Goal: Information Seeking & Learning: Learn about a topic

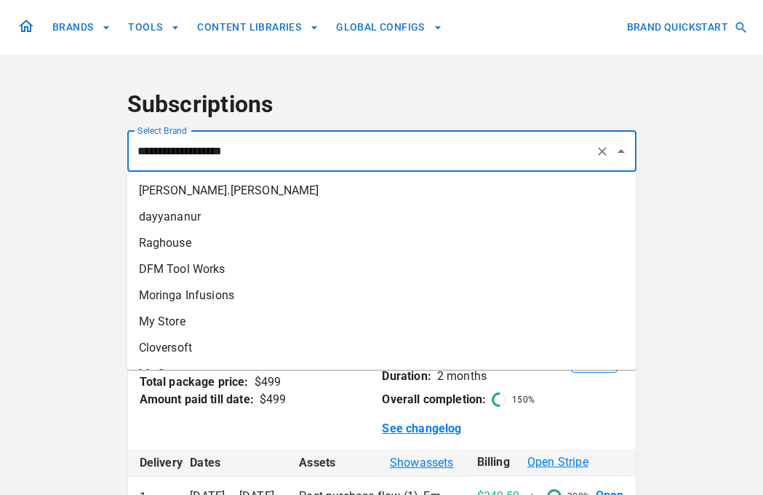
click at [195, 146] on input "**********" at bounding box center [362, 152] width 456 height 28
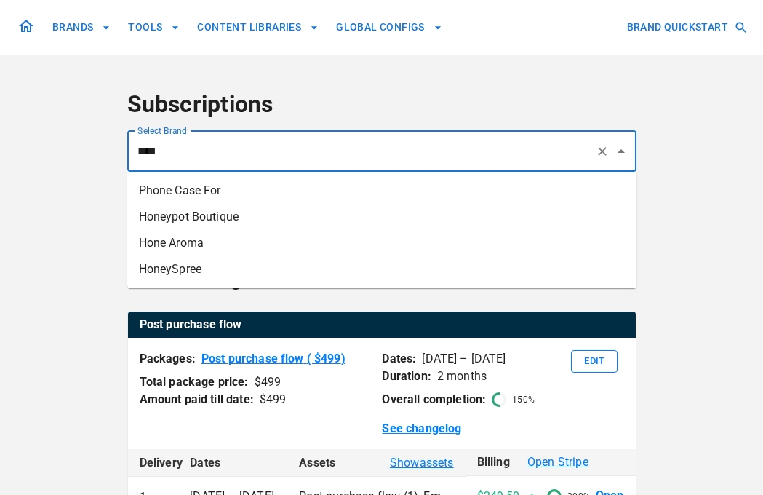
click at [191, 246] on li "Hone Aroma" at bounding box center [381, 243] width 509 height 26
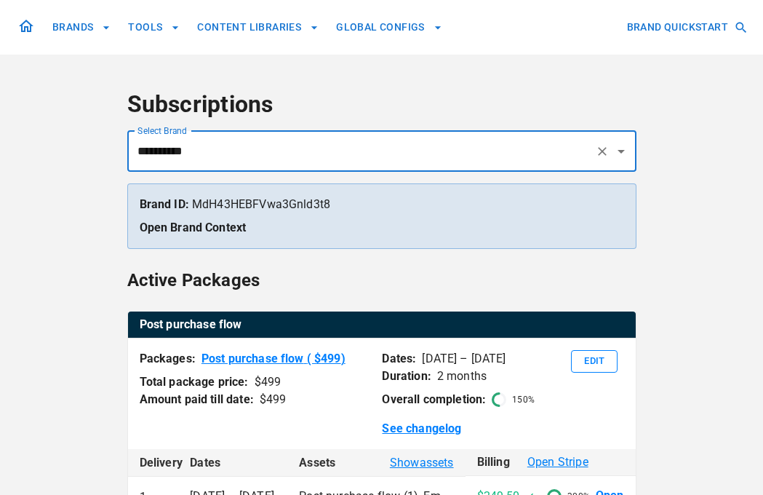
type input "**********"
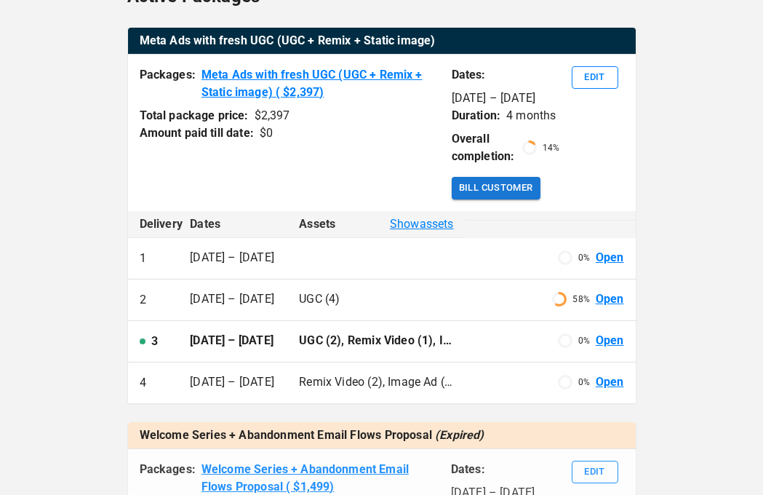
scroll to position [283, 0]
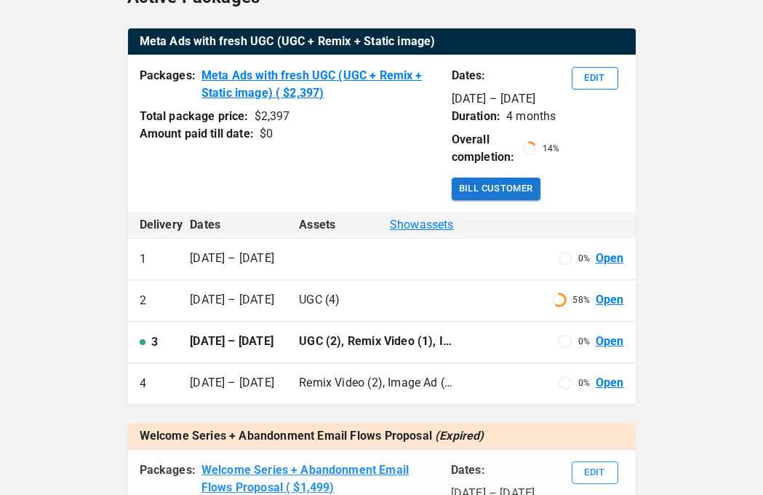
click at [619, 350] on link "Open" at bounding box center [610, 341] width 28 height 17
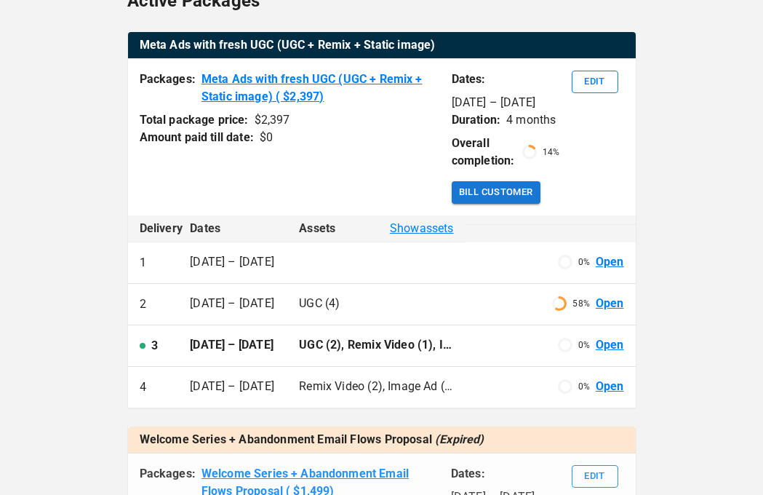
click at [605, 354] on link "Open" at bounding box center [610, 345] width 28 height 17
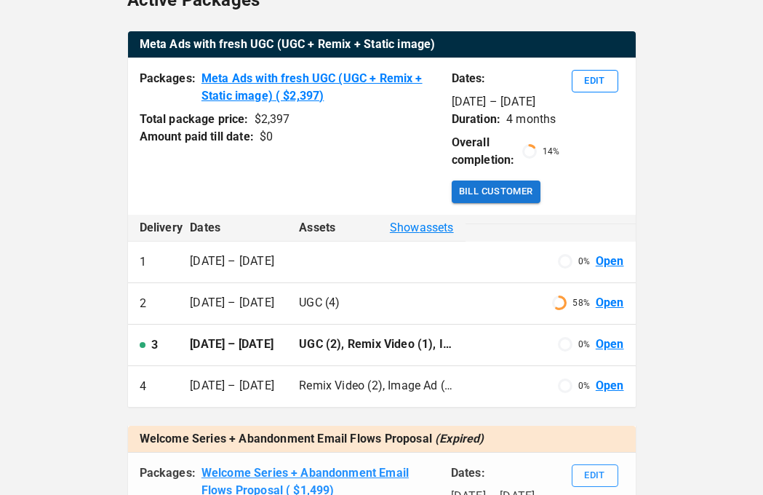
click at [600, 353] on link "Open" at bounding box center [610, 344] width 28 height 17
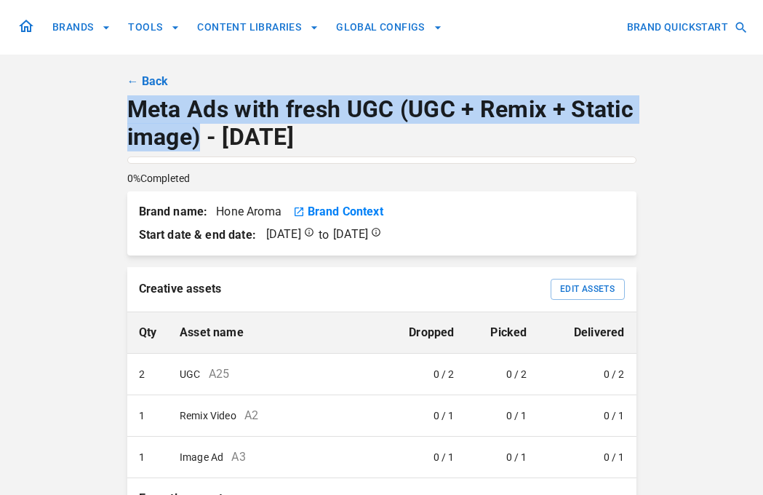
drag, startPoint x: 199, startPoint y: 139, endPoint x: 108, endPoint y: 162, distance: 93.2
click at [124, 111] on div "BRANDS TOOLS CONTENT LIBRARIES GLOBAL CONFIGS BRAND QUICKSTART ← Back Meta Ads …" at bounding box center [381, 408] width 873 height 816
copy p "Meta Ads with fresh UGC (UGC + Remix + Static image)"
click at [144, 82] on link "← Back" at bounding box center [147, 81] width 41 height 17
click at [153, 81] on link "← Back" at bounding box center [147, 81] width 41 height 17
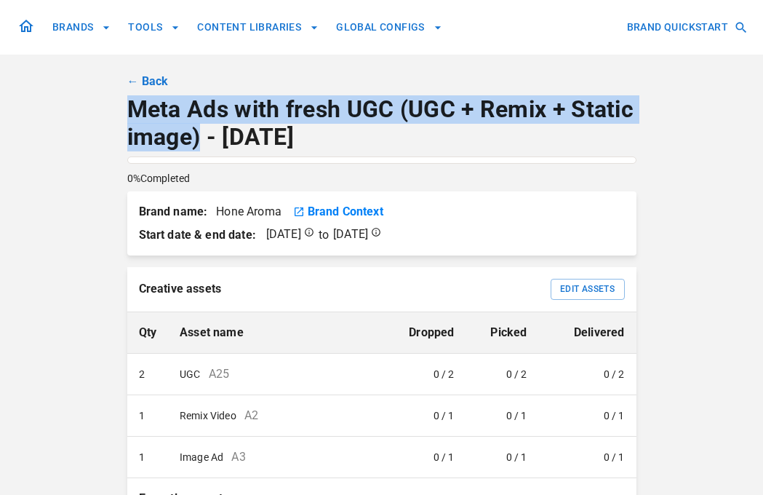
scroll to position [0, 9]
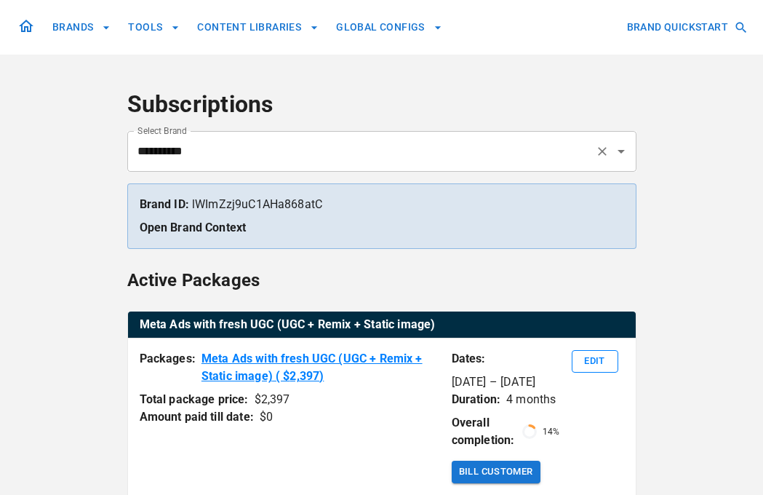
click at [231, 148] on input "**********" at bounding box center [362, 152] width 456 height 28
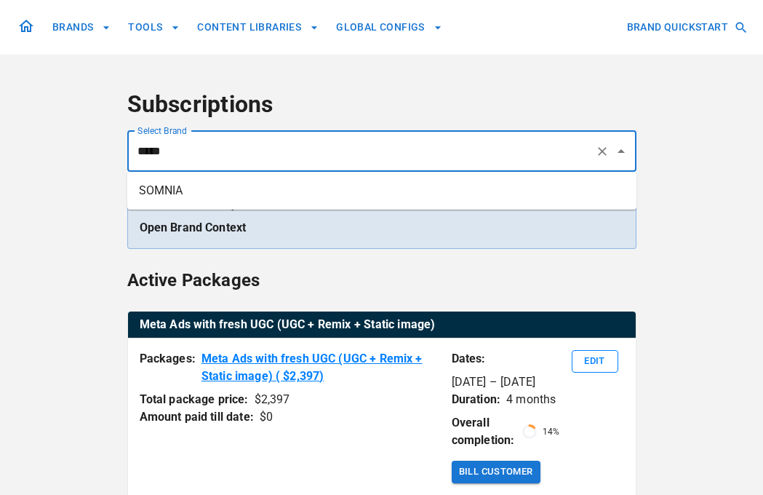
click at [228, 196] on li "SOMNIA" at bounding box center [381, 191] width 509 height 26
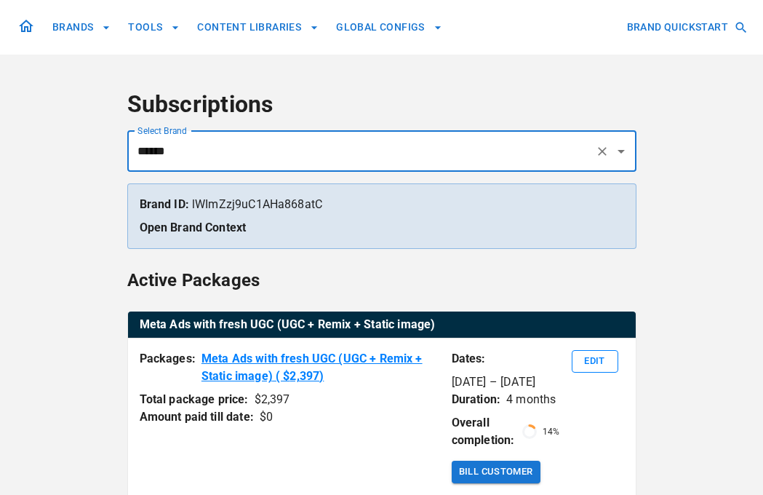
type input "******"
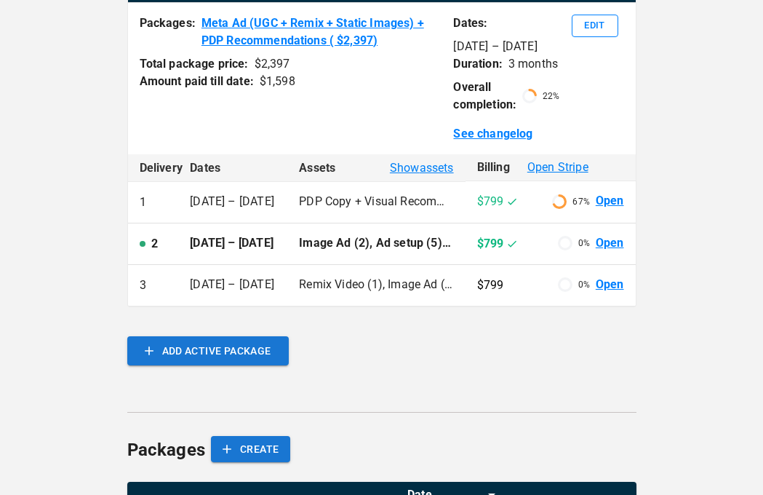
scroll to position [330, 0]
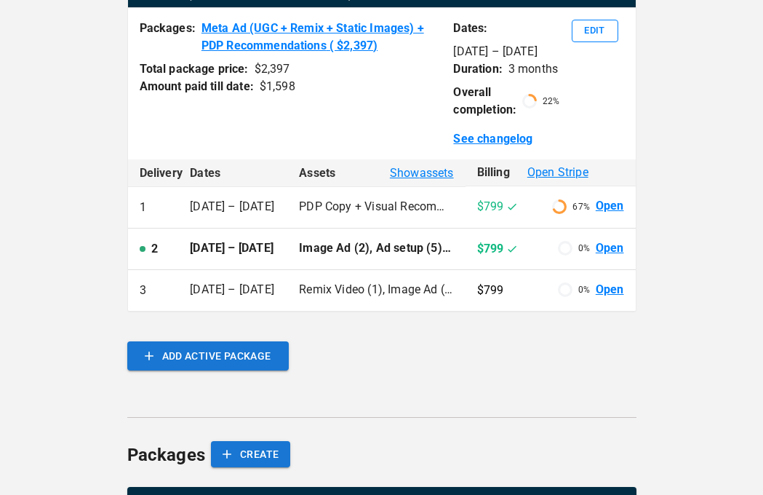
click at [607, 248] on link "Open" at bounding box center [610, 248] width 28 height 17
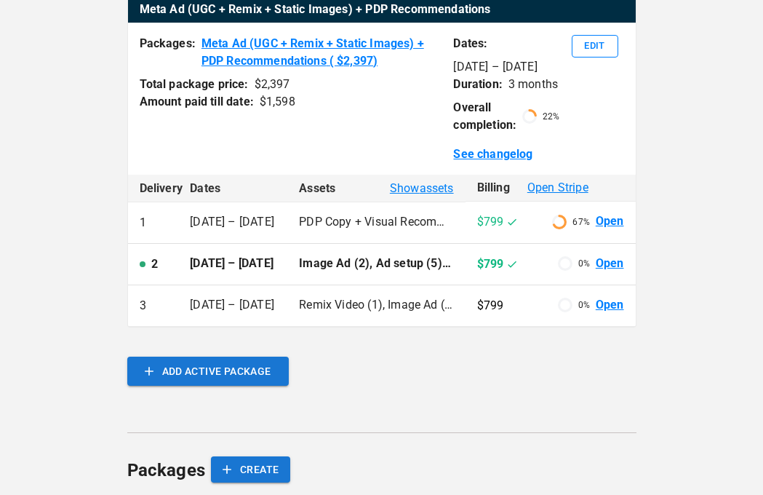
scroll to position [313, 0]
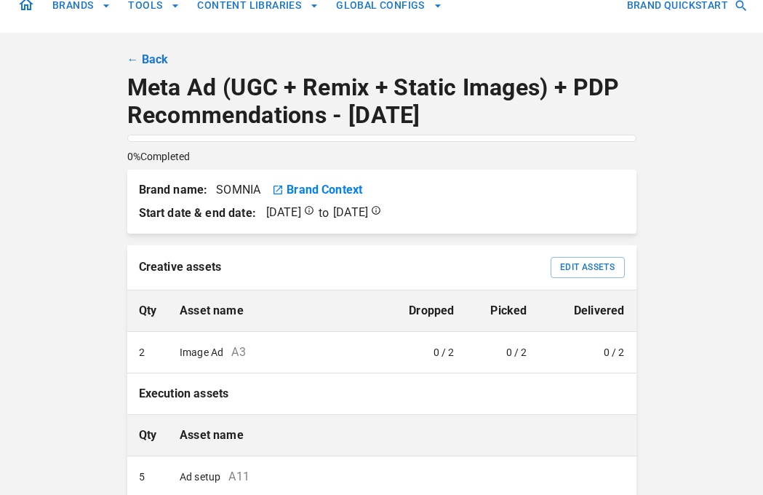
scroll to position [9, 0]
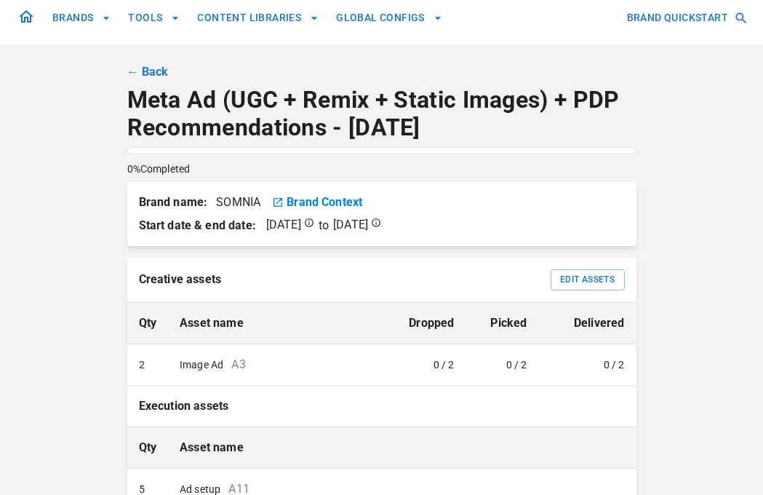
drag, startPoint x: 143, startPoint y: 75, endPoint x: 165, endPoint y: 78, distance: 22.7
click at [143, 75] on link "← Back" at bounding box center [147, 71] width 41 height 17
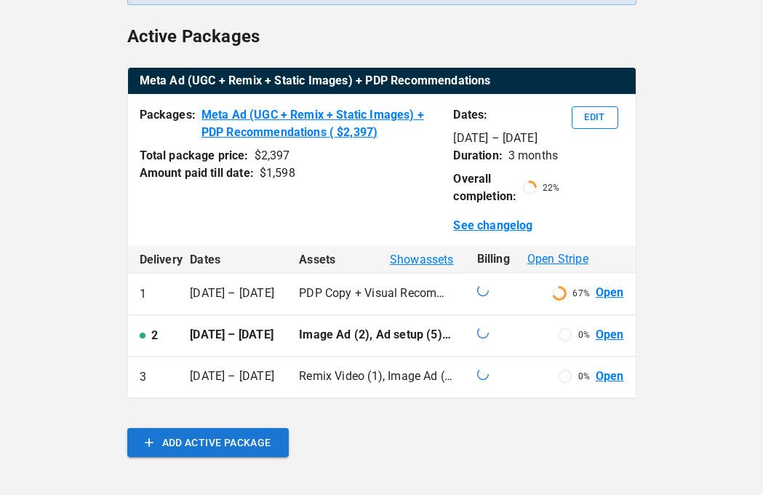
scroll to position [284, 0]
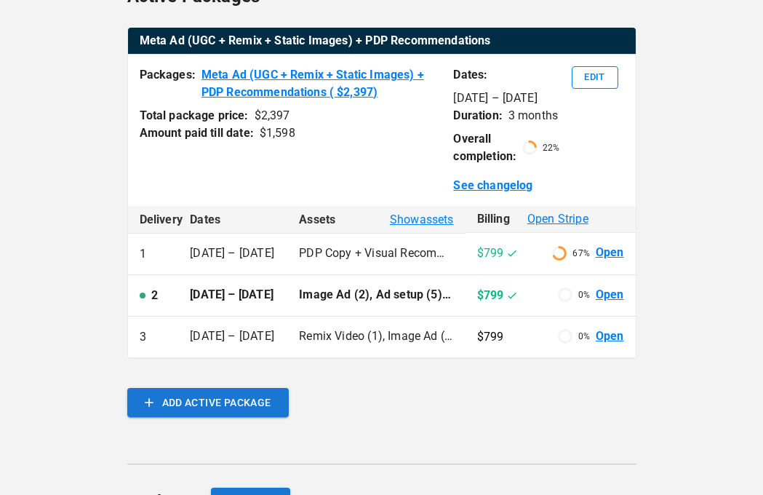
click at [607, 294] on link "Open" at bounding box center [610, 295] width 28 height 17
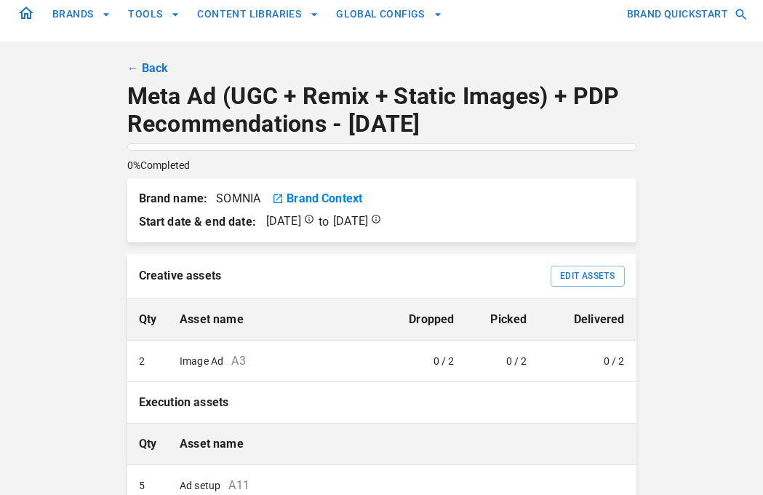
click at [159, 70] on link "← Back" at bounding box center [147, 68] width 41 height 17
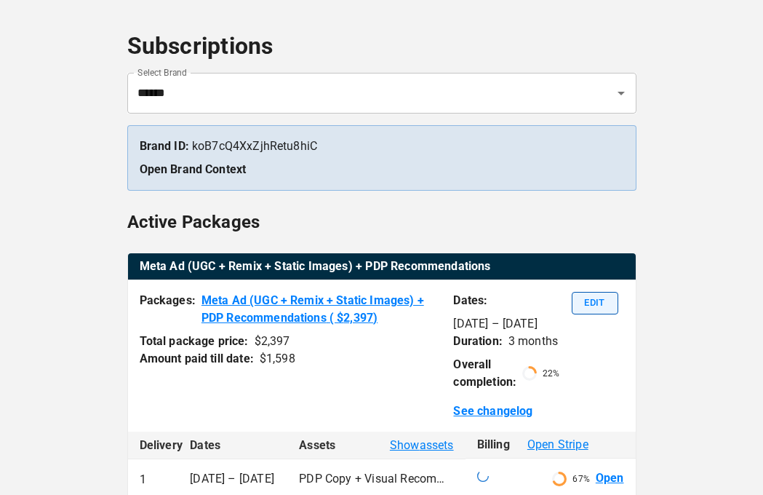
scroll to position [82, 0]
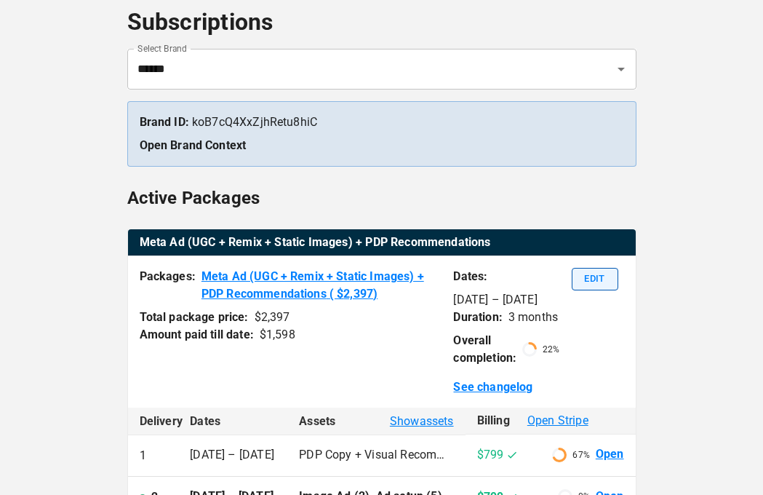
click at [609, 281] on button "Edit" at bounding box center [595, 279] width 47 height 23
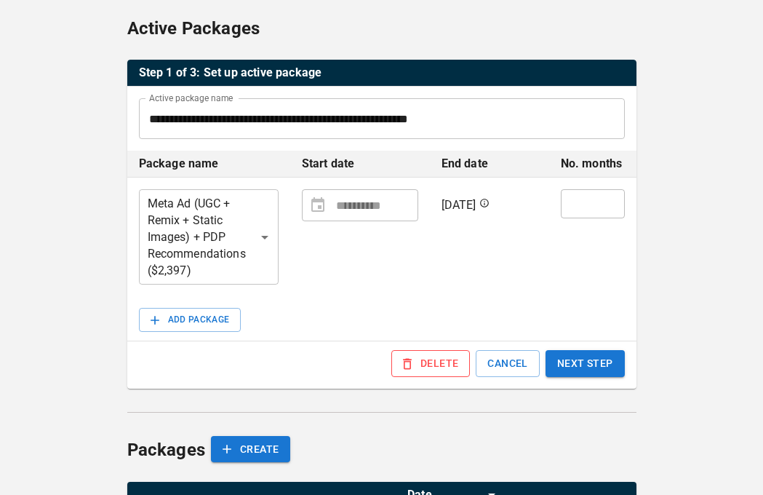
scroll to position [338, 0]
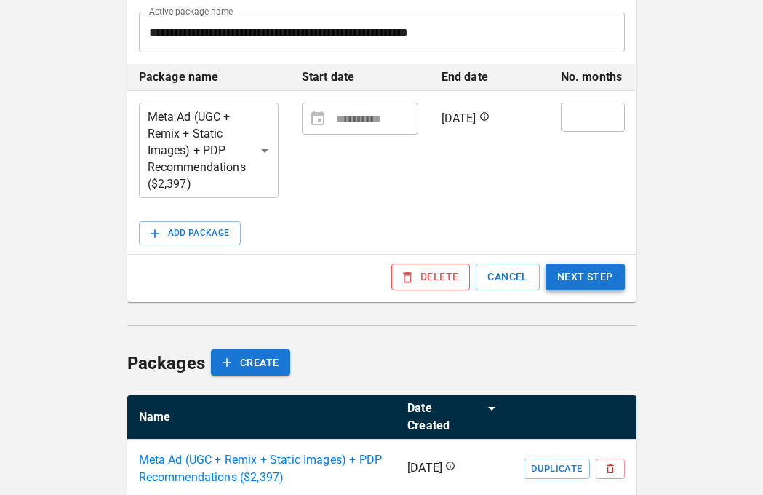
click at [578, 278] on button "NEXT STEP" at bounding box center [585, 276] width 79 height 27
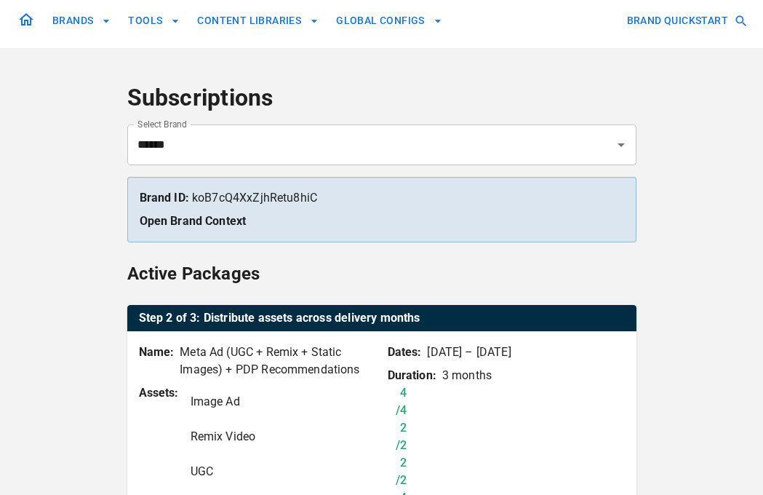
scroll to position [0, 0]
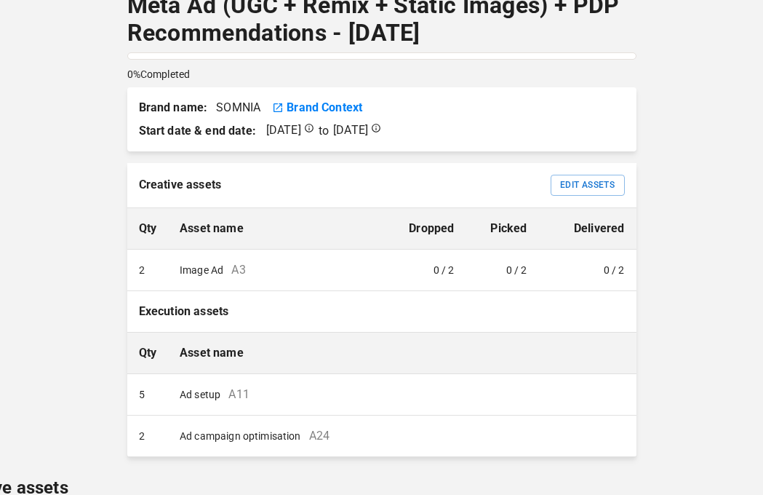
scroll to position [66, 0]
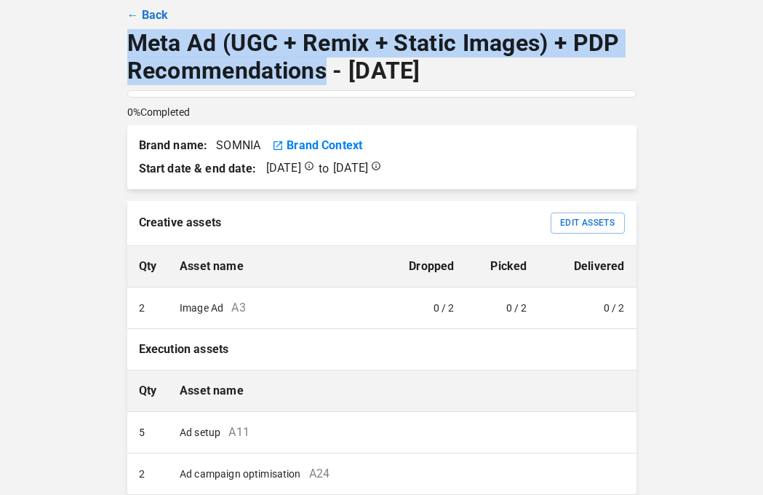
drag, startPoint x: 325, startPoint y: 73, endPoint x: 126, endPoint y: 52, distance: 199.8
click at [126, 52] on div "BRANDS TOOLS CONTENT LIBRARIES GLOBAL CONFIGS BRAND QUICKSTART ← Back Meta Ad (…" at bounding box center [381, 321] width 873 height 774
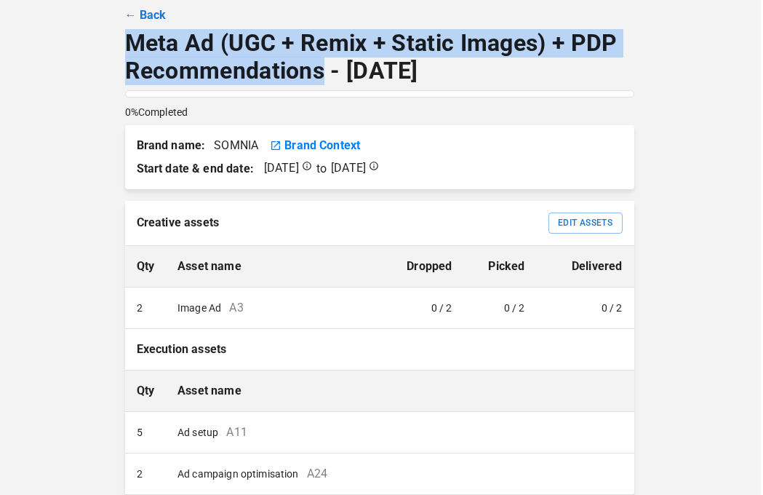
scroll to position [67, 2]
copy p "Meta Ad (UGC + Remix + Static Images) + PDP Recommendations"
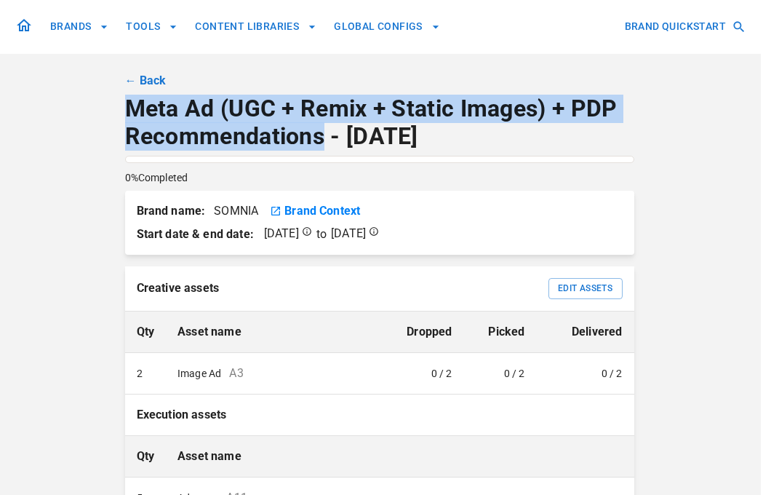
scroll to position [0, 2]
click at [158, 78] on link "← Back" at bounding box center [145, 81] width 41 height 17
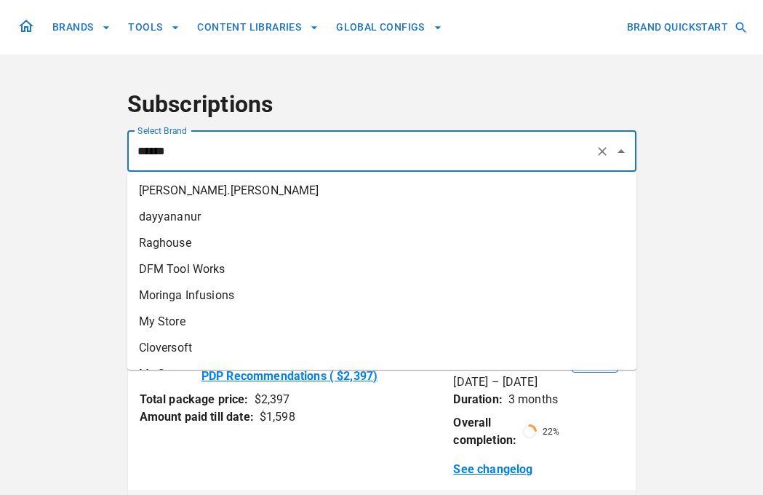
click at [232, 155] on input "******" at bounding box center [362, 152] width 456 height 28
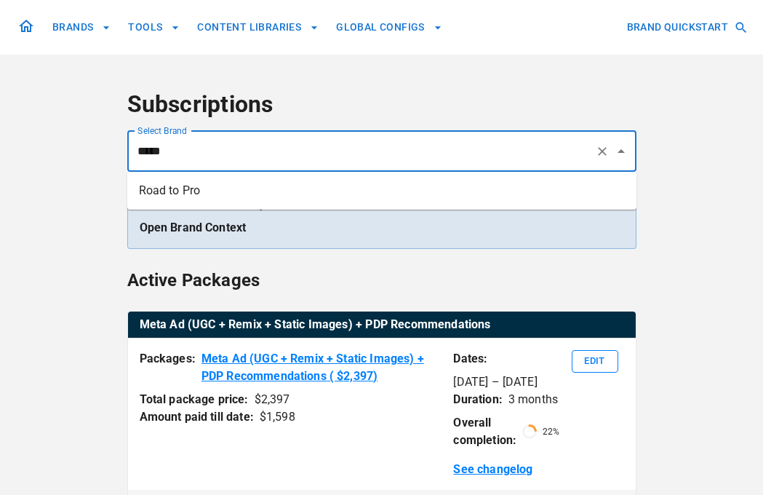
click at [239, 188] on li "Road to Pro" at bounding box center [381, 191] width 509 height 26
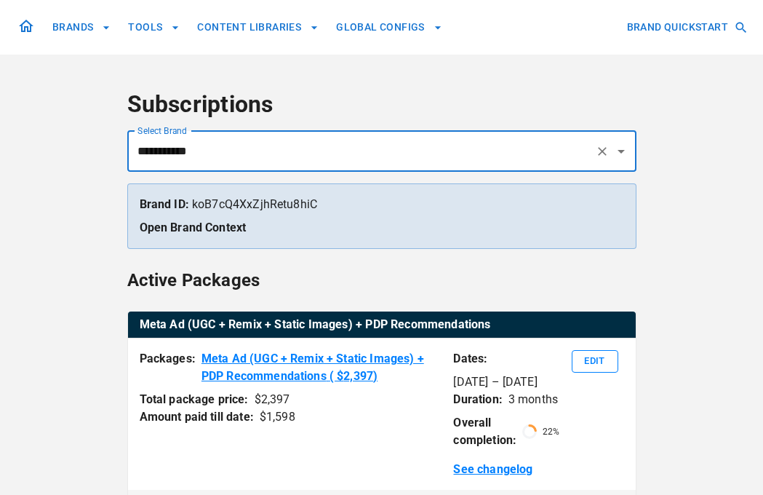
type input "**********"
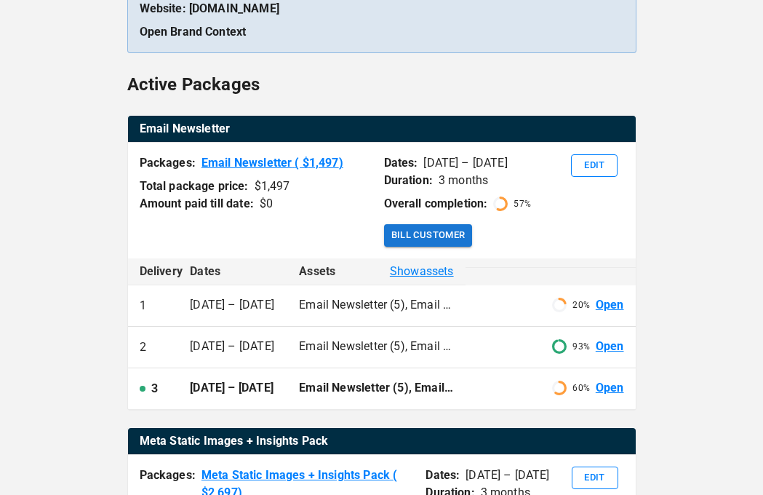
scroll to position [224, 0]
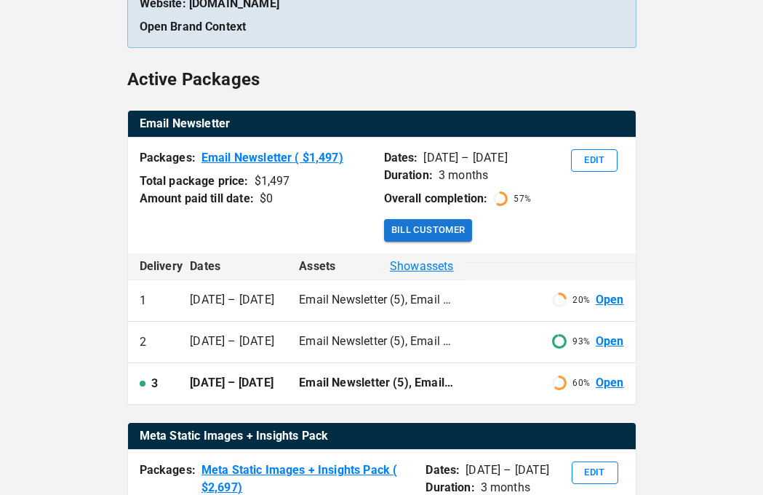
click at [608, 391] on link "Open" at bounding box center [610, 383] width 28 height 17
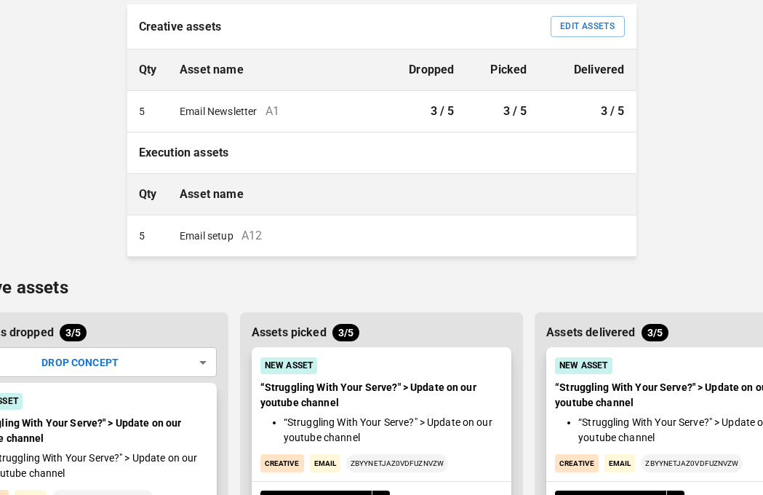
scroll to position [215, 0]
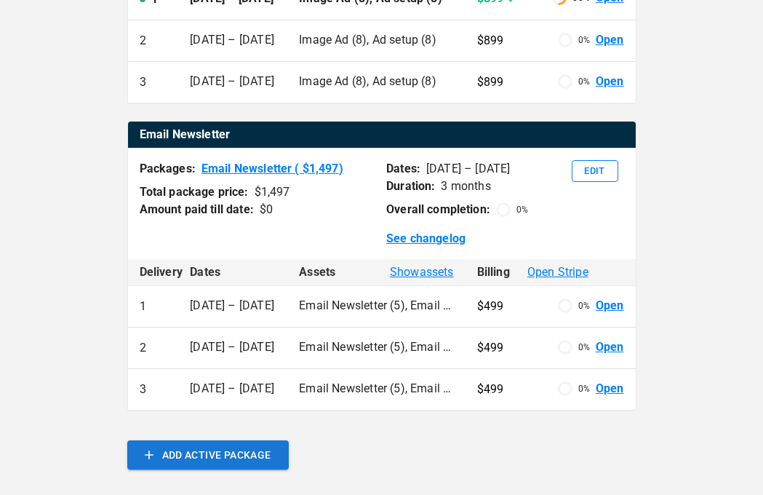
scroll to position [849, 0]
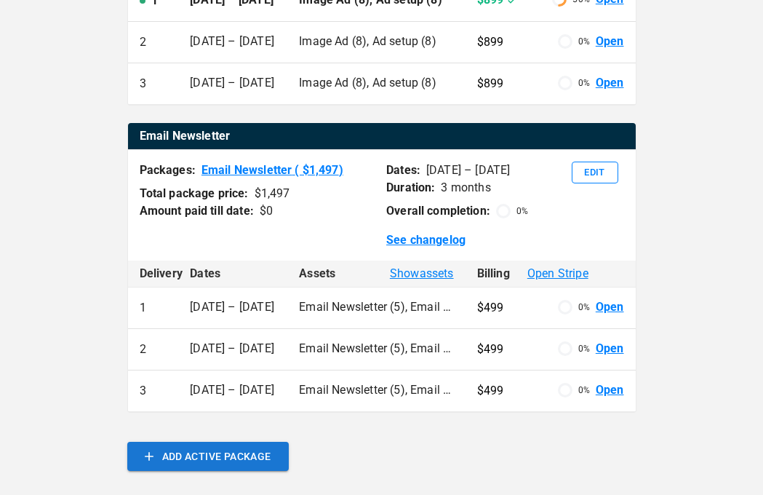
click at [610, 316] on link "Open" at bounding box center [610, 307] width 28 height 17
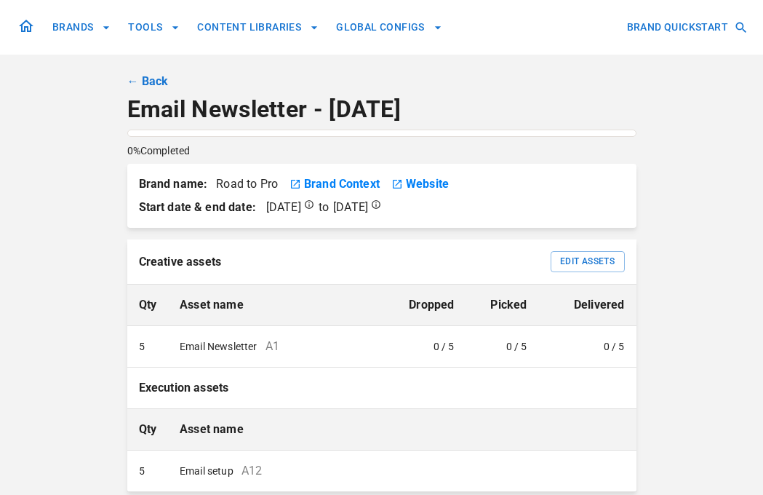
drag, startPoint x: 152, startPoint y: 78, endPoint x: 159, endPoint y: 77, distance: 7.3
click at [151, 78] on link "← Back" at bounding box center [147, 81] width 41 height 17
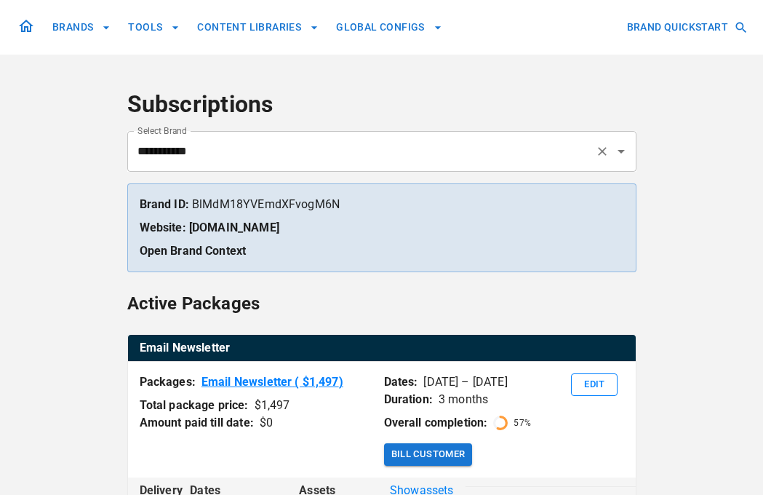
click at [239, 151] on input "**********" at bounding box center [362, 152] width 456 height 28
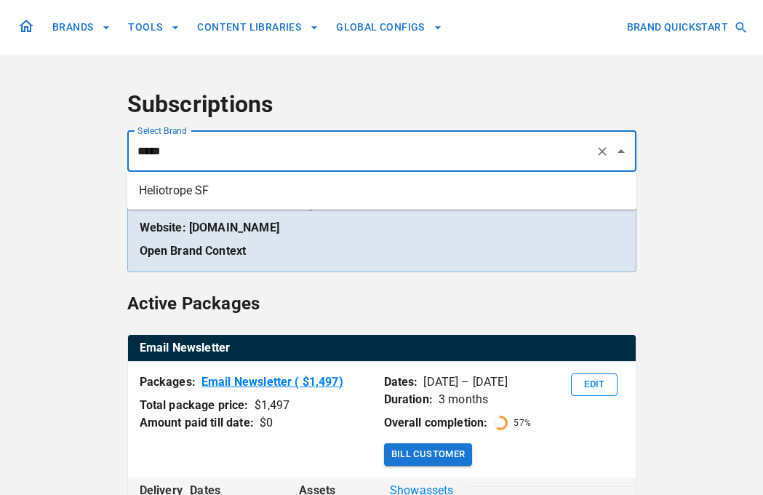
click at [246, 195] on li "Heliotrope SF" at bounding box center [381, 191] width 509 height 26
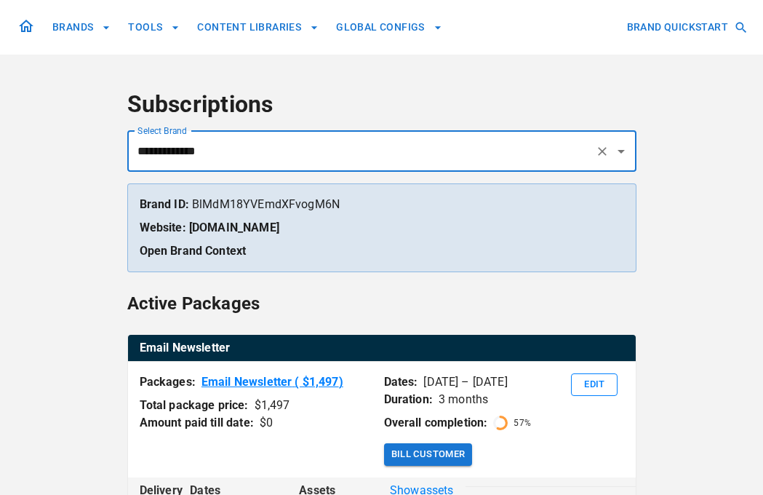
type input "**********"
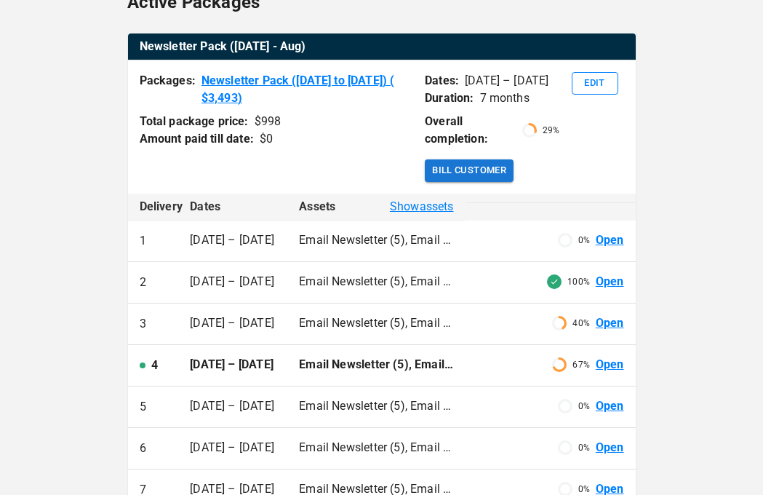
scroll to position [290, 0]
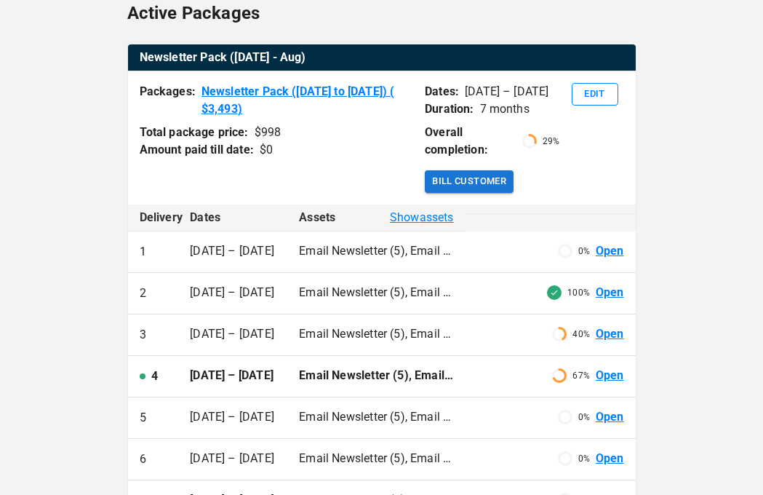
click at [619, 377] on link "Open" at bounding box center [610, 375] width 28 height 17
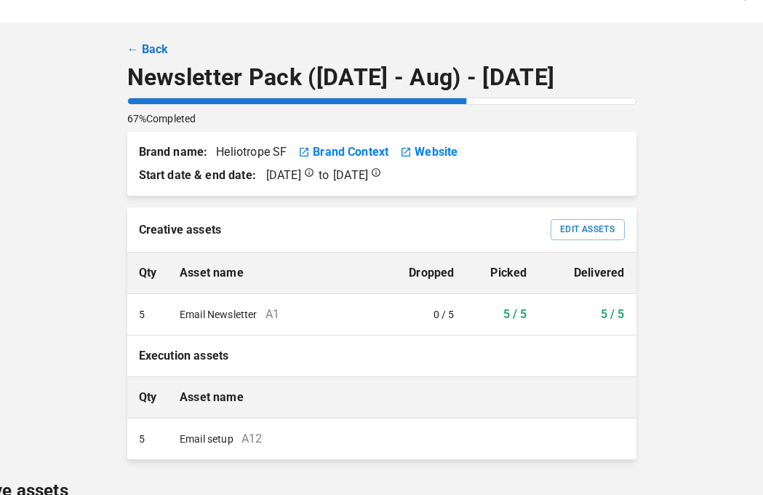
scroll to position [20, 0]
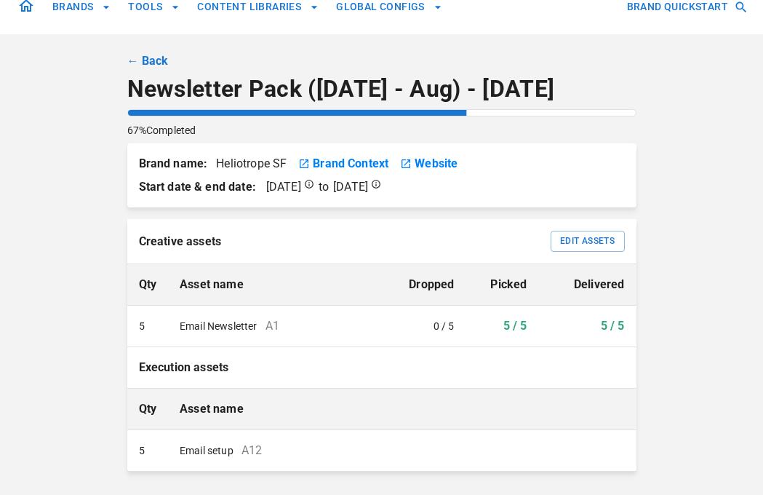
click at [149, 60] on link "← Back" at bounding box center [147, 60] width 41 height 17
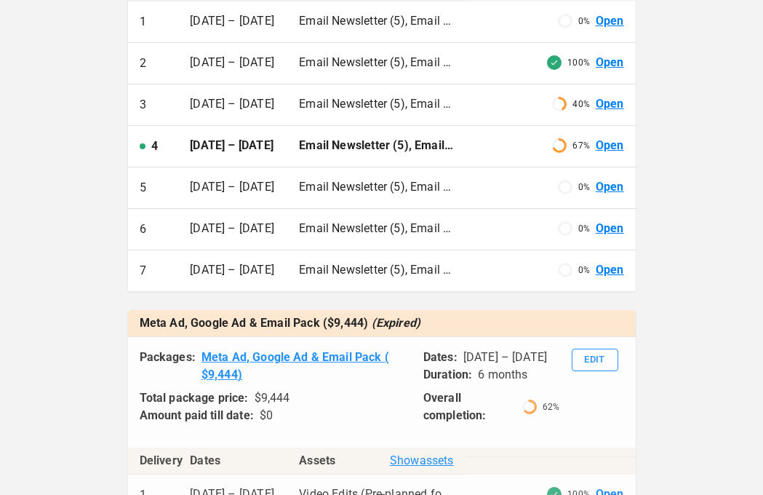
scroll to position [544, 0]
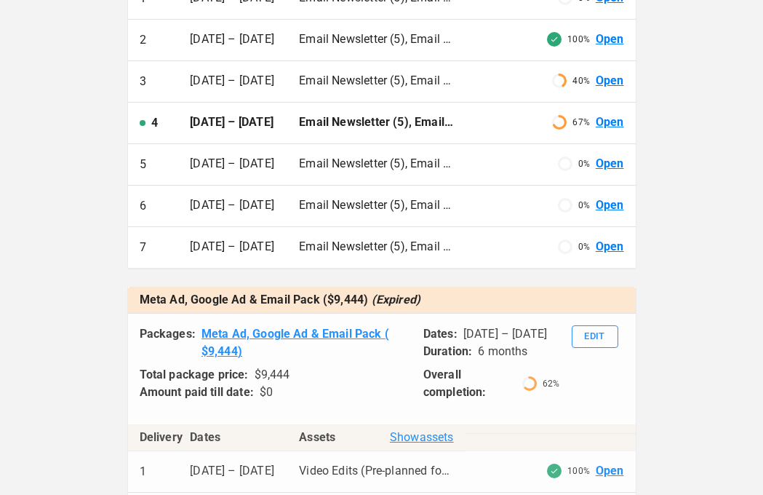
click at [303, 166] on p "Email Newsletter (5), Email setup (5)" at bounding box center [376, 164] width 154 height 17
click at [613, 159] on link "Open" at bounding box center [610, 164] width 28 height 17
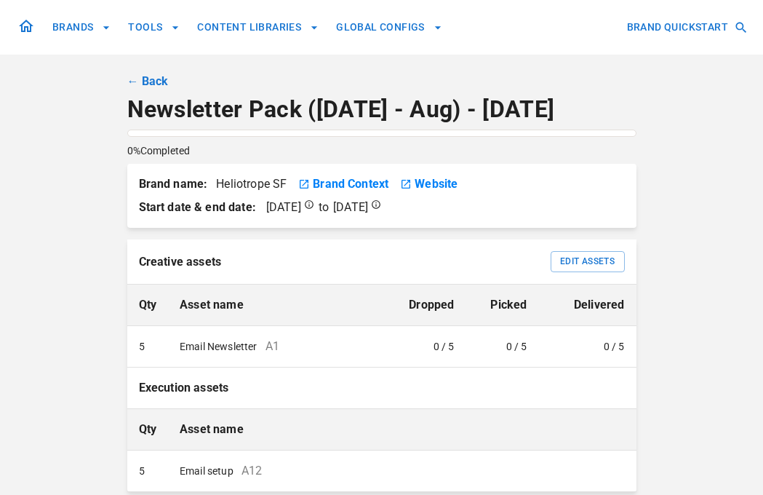
click at [148, 87] on link "← Back" at bounding box center [147, 81] width 41 height 17
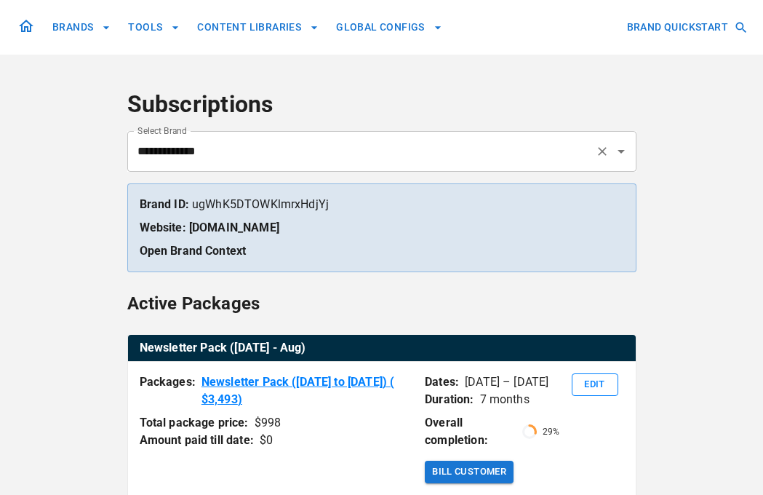
click at [224, 133] on div "**********" at bounding box center [381, 151] width 509 height 41
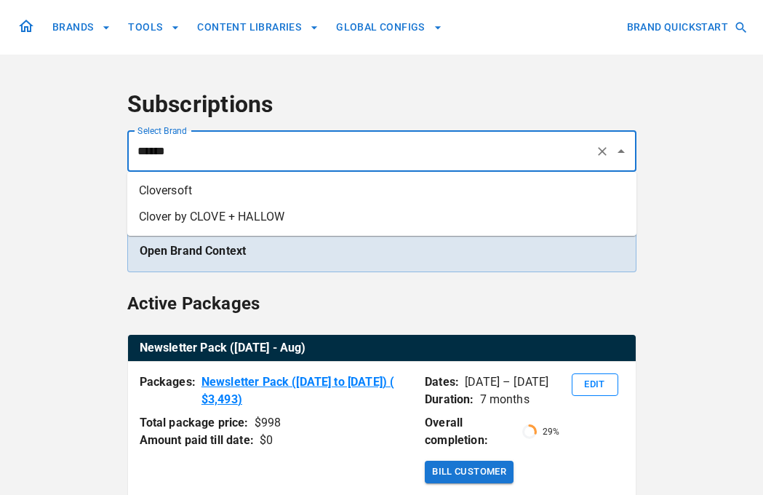
click at [238, 215] on li "Clover by CLOVE + HALLOW" at bounding box center [381, 217] width 509 height 26
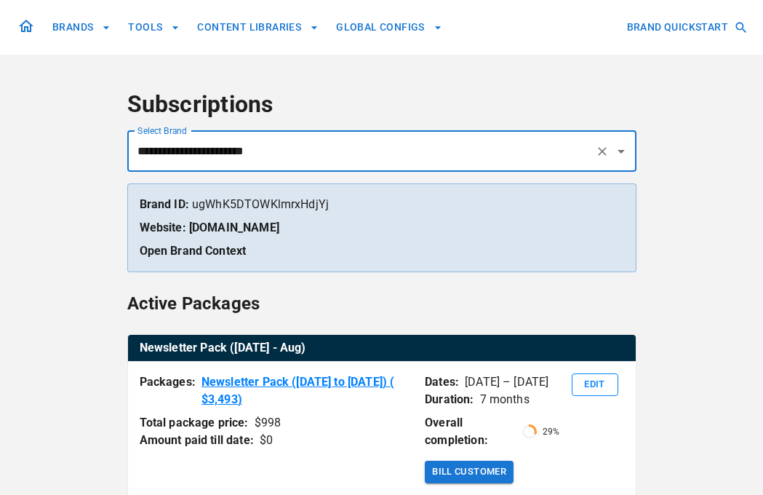
type input "**********"
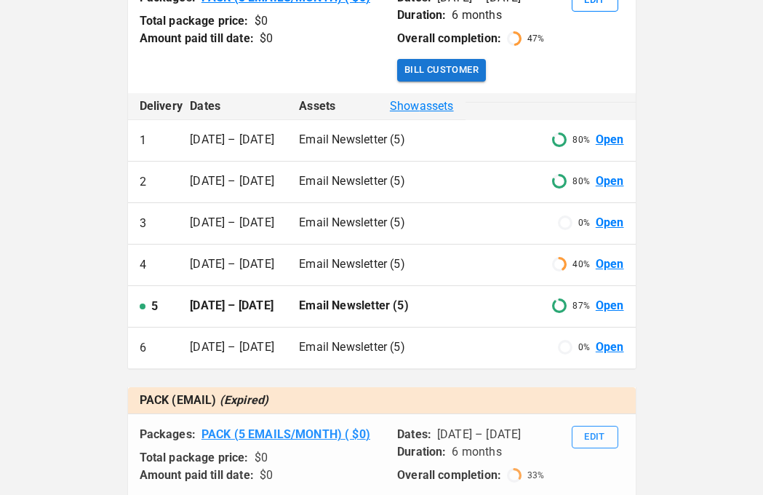
scroll to position [394, 0]
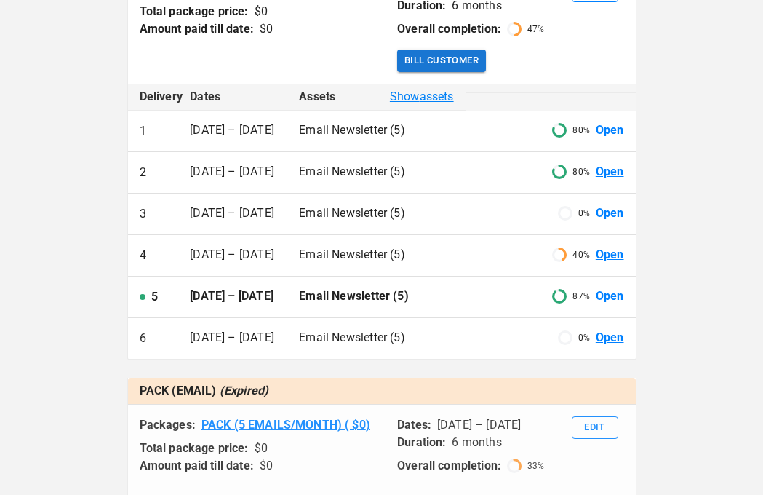
click at [611, 346] on link "Open" at bounding box center [610, 338] width 28 height 17
